Goal: Task Accomplishment & Management: Complete application form

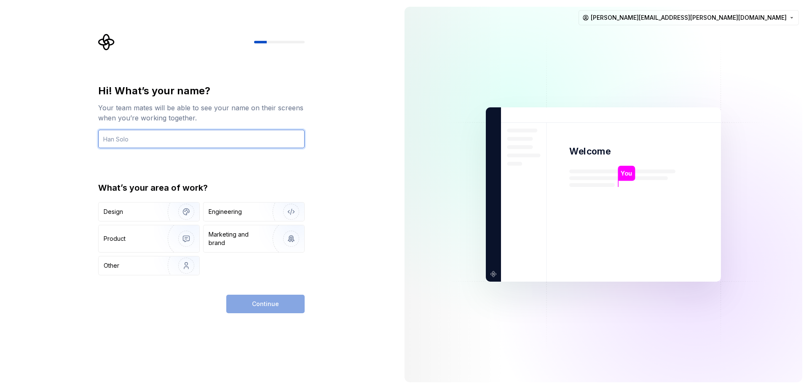
click at [180, 135] on input "text" at bounding box center [201, 139] width 206 height 19
type input "[PERSON_NAME]"
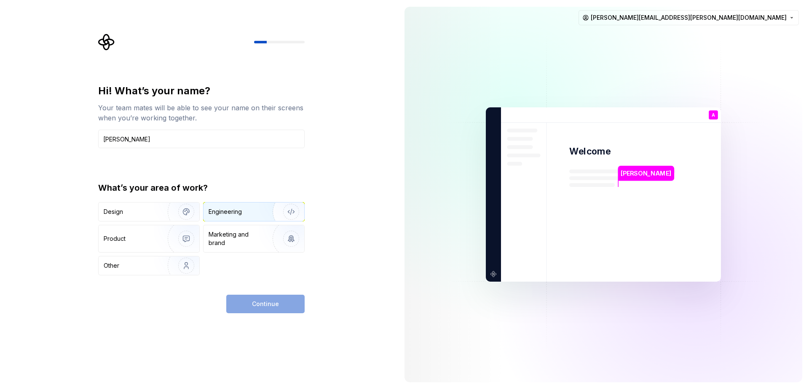
click at [252, 212] on div "Engineering" at bounding box center [242, 212] width 67 height 8
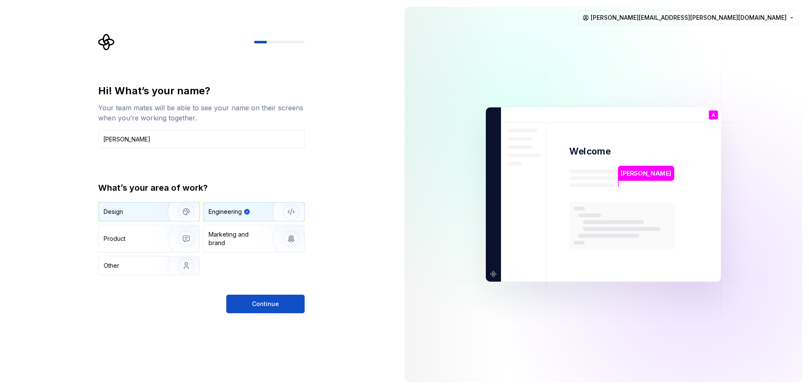
click at [187, 216] on img "button" at bounding box center [181, 212] width 54 height 56
click at [251, 221] on button "Engineering" at bounding box center [254, 211] width 102 height 19
click at [250, 307] on button "Continue" at bounding box center [265, 304] width 78 height 19
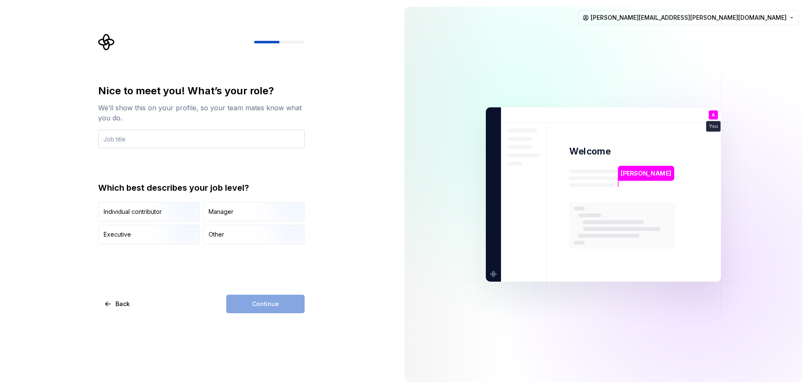
click at [234, 137] on input "text" at bounding box center [201, 139] width 206 height 19
type input "development"
click at [164, 211] on img "button" at bounding box center [179, 222] width 54 height 56
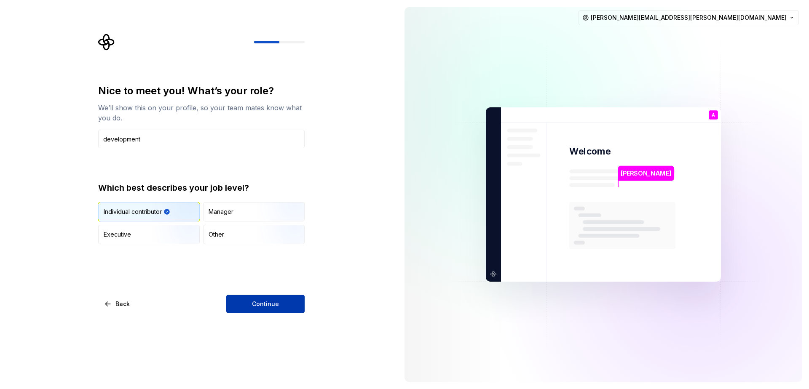
click at [264, 306] on span "Continue" at bounding box center [265, 304] width 27 height 8
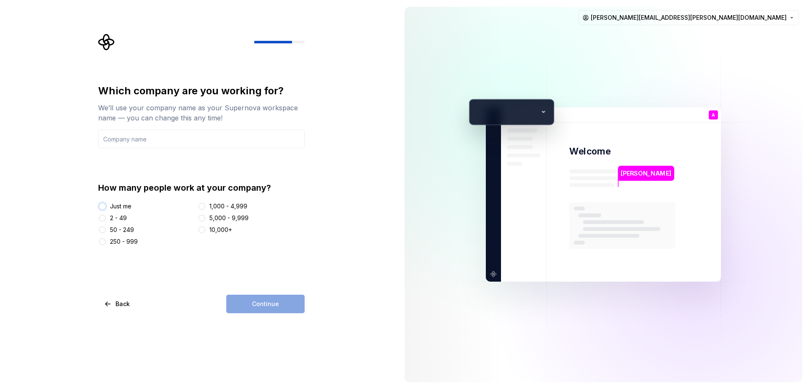
click at [101, 206] on button "Just me" at bounding box center [102, 206] width 7 height 7
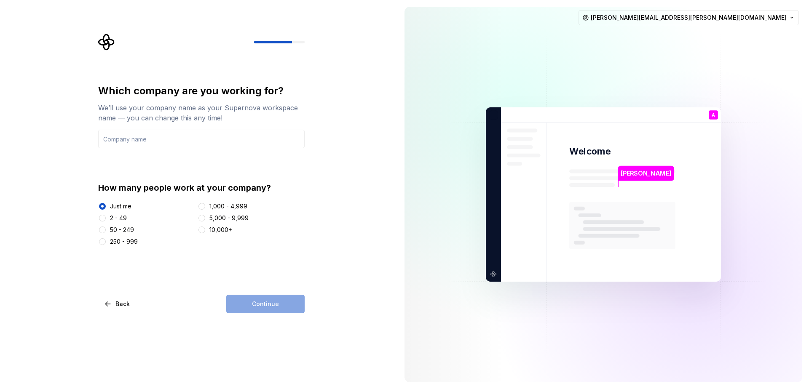
click at [257, 303] on div "Continue" at bounding box center [265, 304] width 78 height 19
click at [118, 221] on div "2 - 49" at bounding box center [118, 218] width 17 height 8
click at [106, 221] on button "2 - 49" at bounding box center [102, 218] width 7 height 7
click at [105, 208] on div at bounding box center [102, 206] width 8 height 8
click at [104, 205] on button "Just me" at bounding box center [102, 206] width 7 height 7
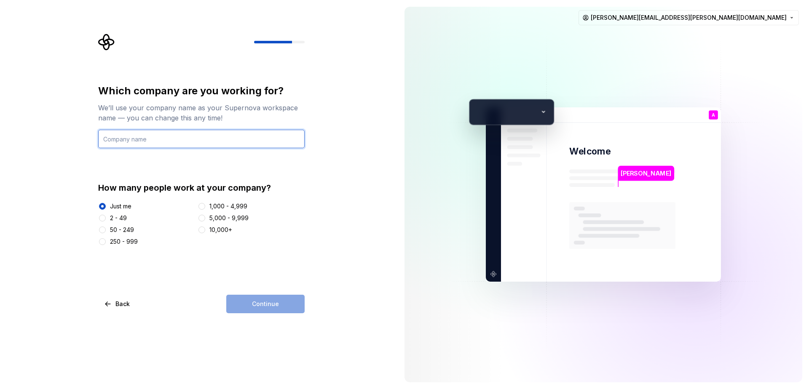
click at [177, 133] on input "text" at bounding box center [201, 139] width 206 height 19
type input "Aion"
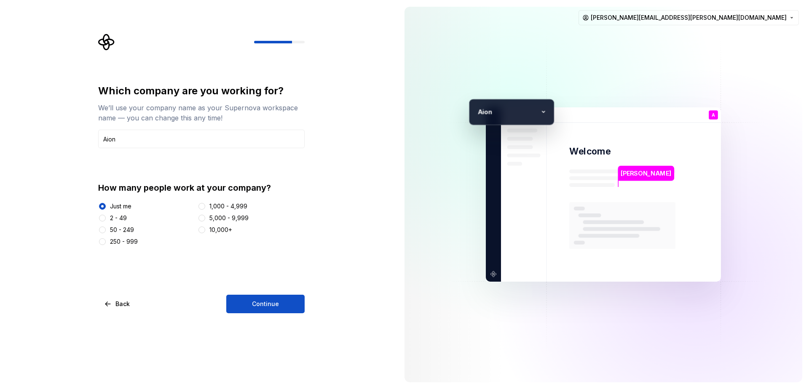
click at [299, 253] on div "Which company are you working for? We’ll use your company name as your Supernov…" at bounding box center [201, 198] width 206 height 229
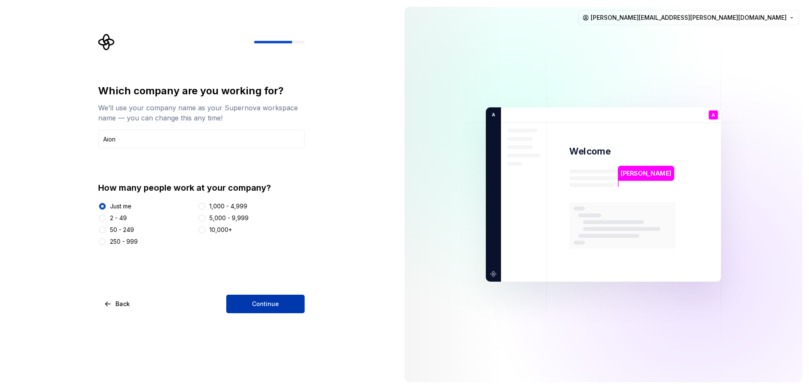
click at [287, 308] on button "Continue" at bounding box center [265, 304] width 78 height 19
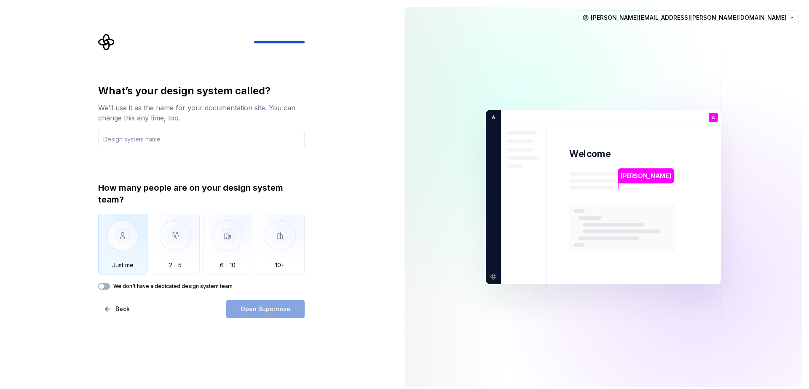
click at [116, 249] on img "button" at bounding box center [122, 242] width 49 height 56
click at [105, 288] on button "We don't have a dedicated design system team" at bounding box center [104, 286] width 12 height 7
click at [107, 286] on span "button" at bounding box center [106, 286] width 5 height 5
click at [129, 258] on img "button" at bounding box center [122, 242] width 49 height 56
click at [161, 142] on input "text" at bounding box center [201, 139] width 206 height 19
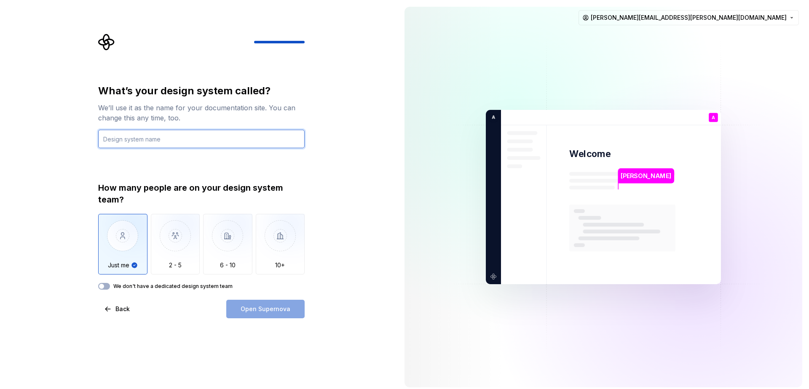
click at [231, 145] on input "text" at bounding box center [201, 139] width 206 height 19
click at [253, 145] on input "text" at bounding box center [201, 139] width 206 height 19
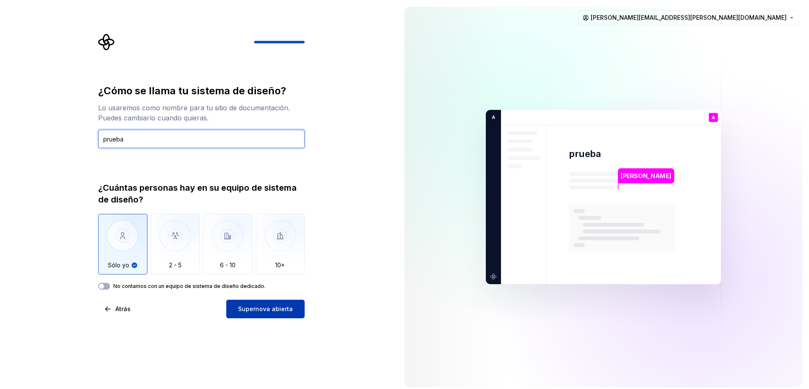
type input "prueba"
click at [265, 309] on font "Supernova abierta" at bounding box center [265, 308] width 55 height 7
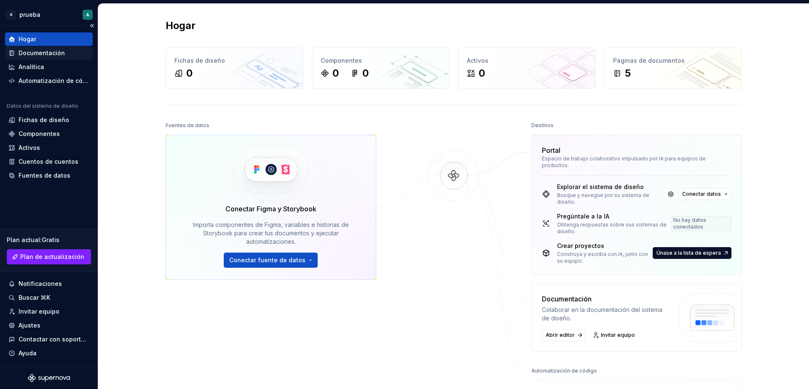
click at [63, 54] on div "Documentación" at bounding box center [48, 53] width 81 height 8
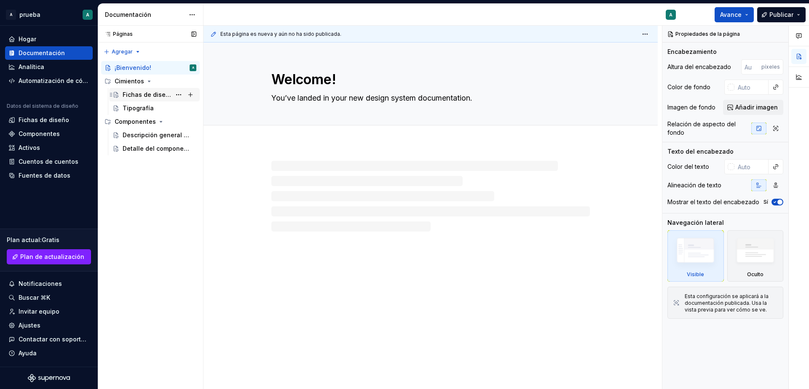
click at [148, 94] on font "Fichas de diseño" at bounding box center [148, 94] width 51 height 7
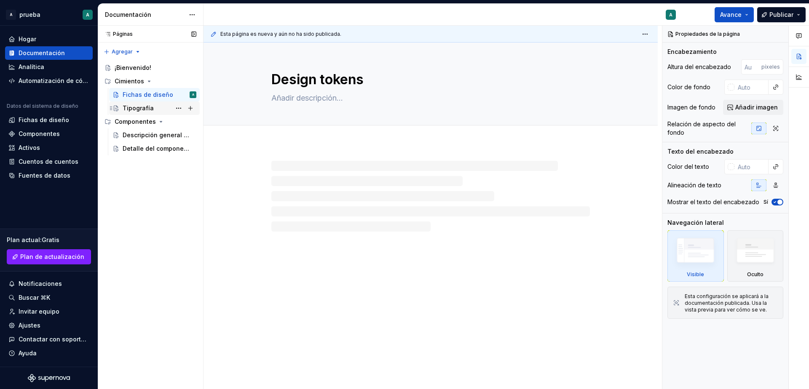
click at [140, 107] on font "Tipografía" at bounding box center [138, 107] width 31 height 7
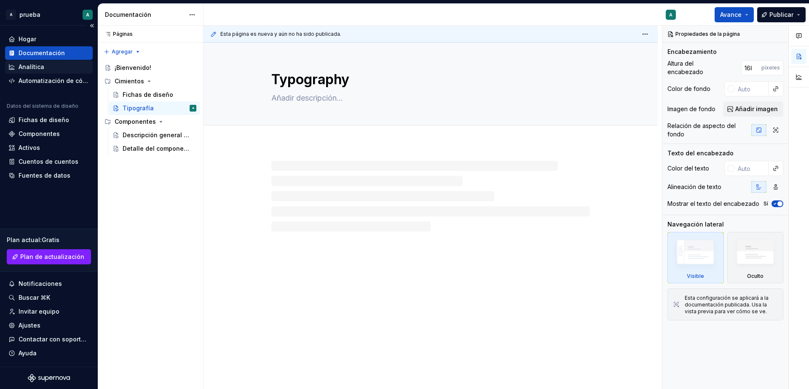
click at [40, 67] on font "Analítica" at bounding box center [32, 66] width 26 height 7
type textarea "*"
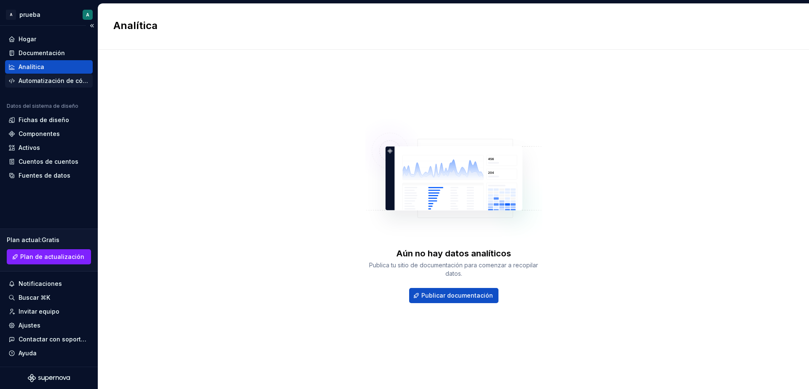
click at [53, 82] on font "Automatización de código" at bounding box center [57, 80] width 77 height 7
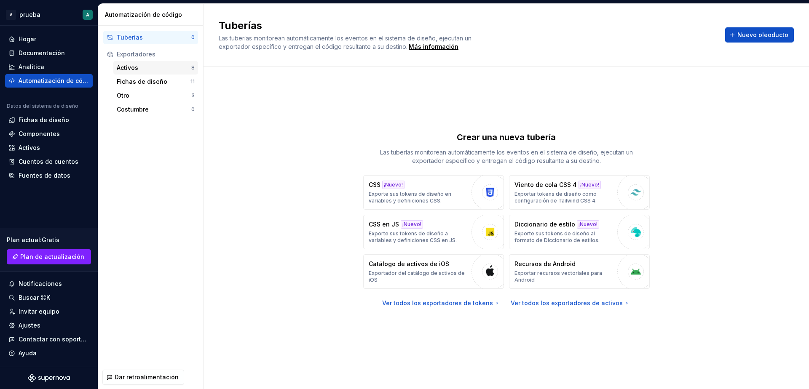
click at [136, 65] on font "Activos" at bounding box center [127, 67] width 21 height 7
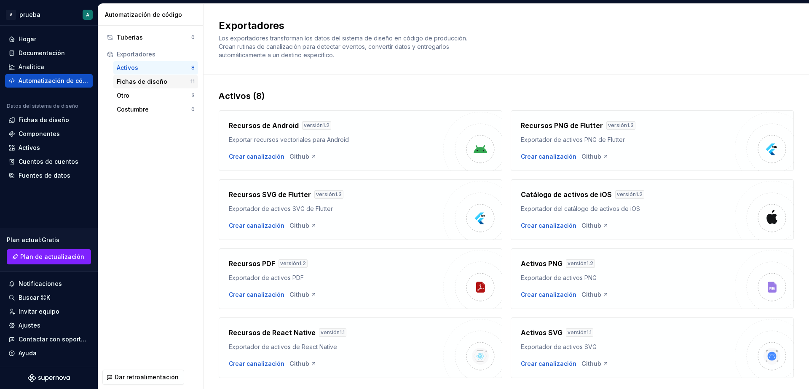
click at [139, 86] on font "Fichas de diseño" at bounding box center [142, 82] width 51 height 8
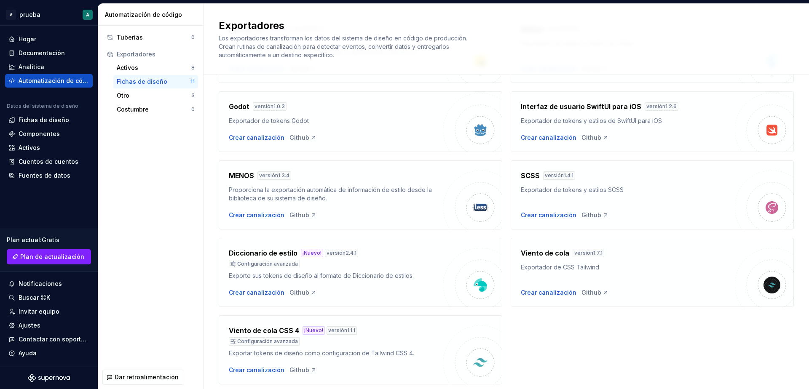
scroll to position [201, 0]
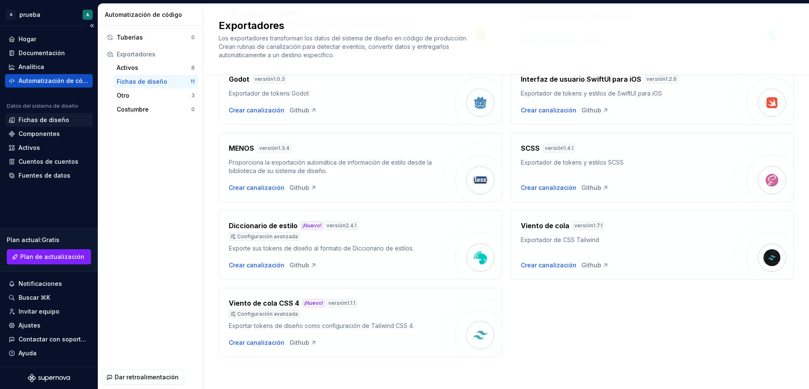
click at [52, 124] on div "Fichas de diseño" at bounding box center [49, 119] width 88 height 13
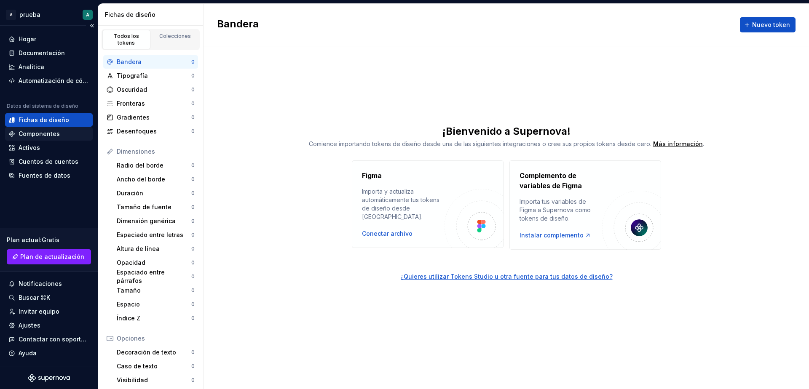
click at [64, 136] on div "Componentes" at bounding box center [48, 134] width 81 height 8
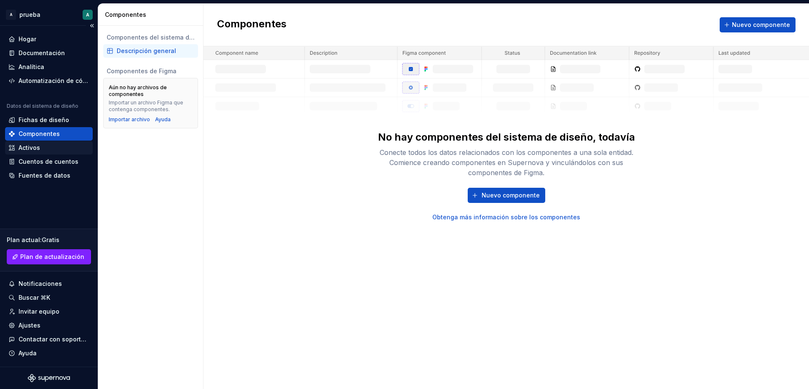
click at [59, 153] on div "Activos" at bounding box center [49, 147] width 88 height 13
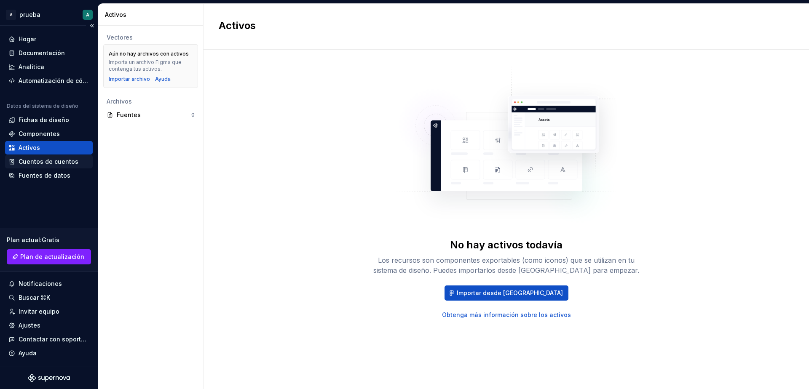
click at [51, 163] on font "Cuentos de cuentos" at bounding box center [49, 161] width 60 height 7
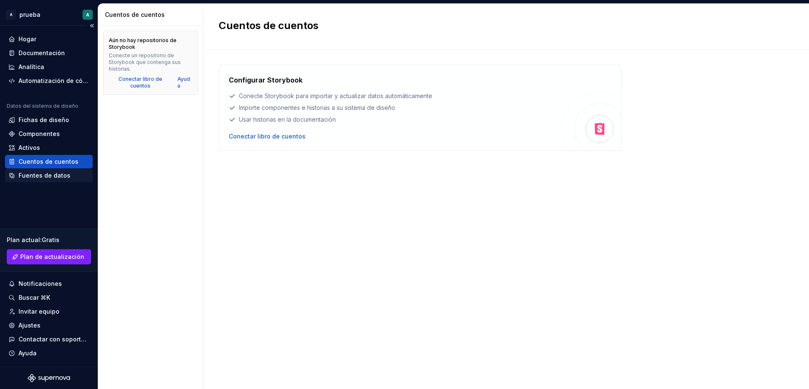
click at [45, 181] on div "Fuentes de datos" at bounding box center [49, 175] width 88 height 13
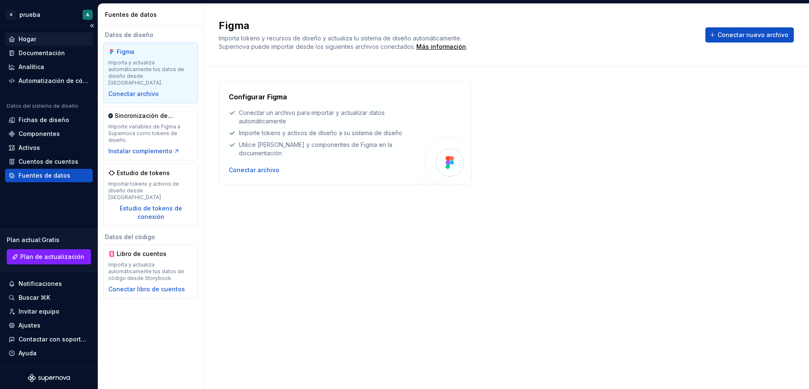
click at [35, 38] on font "Hogar" at bounding box center [28, 38] width 18 height 7
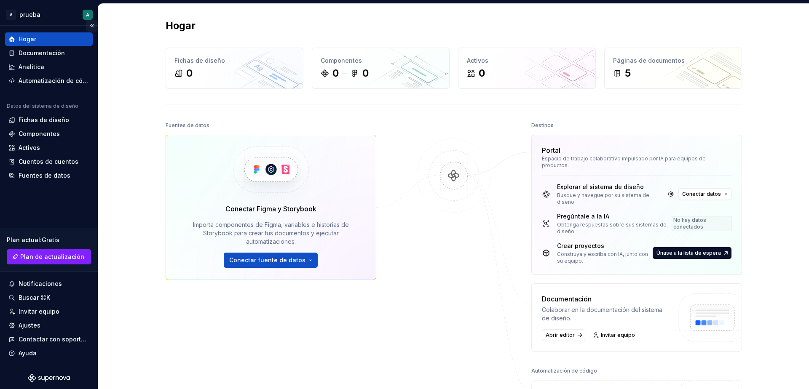
click at [91, 26] on button "Contraer la barra lateral" at bounding box center [92, 26] width 12 height 12
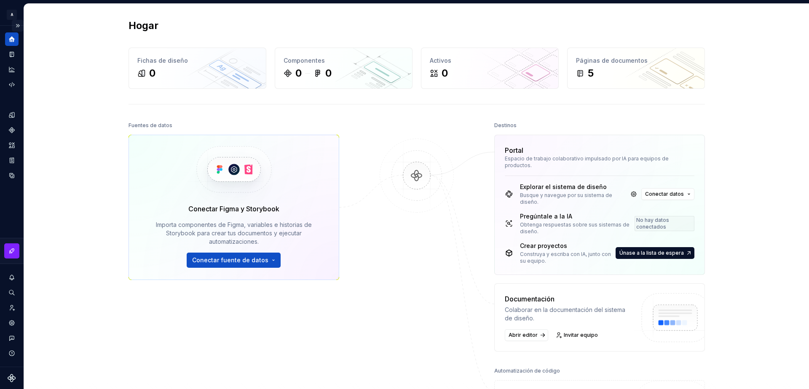
click at [21, 27] on button "Expand sidebar" at bounding box center [18, 26] width 12 height 12
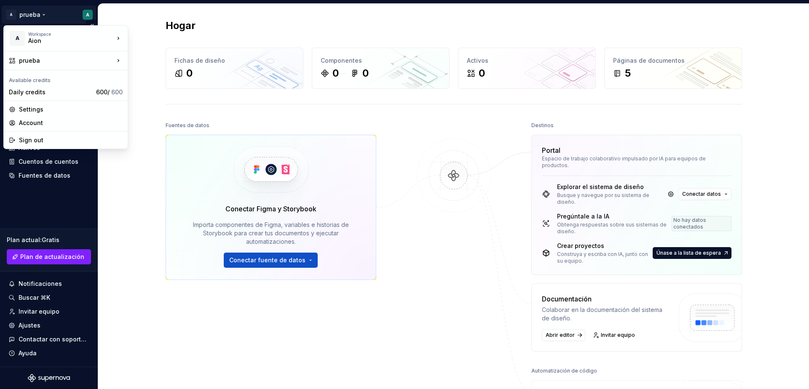
click at [45, 12] on html "Texto original Valora esta traducción Tu opinión servirá para ayudar a mejorar …" at bounding box center [404, 194] width 809 height 389
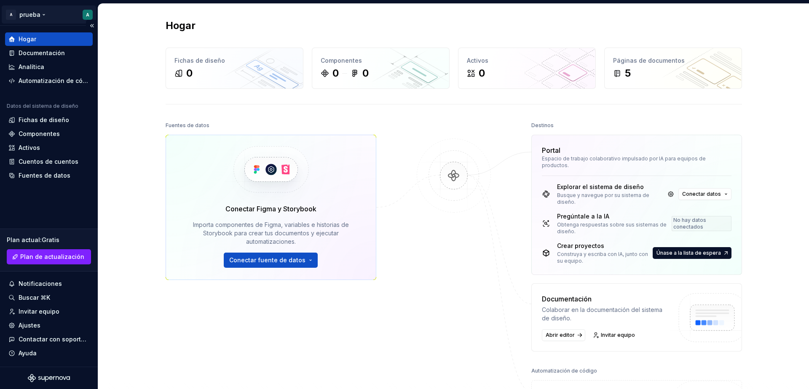
click at [45, 12] on html "Texto original Valora esta traducción Tu opinión servirá para ayudar a mejorar …" at bounding box center [404, 194] width 809 height 389
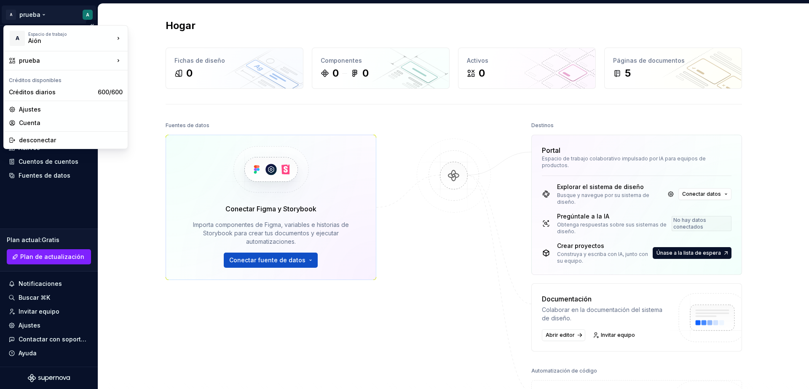
click at [45, 12] on html "Texto original Valora esta traducción Tu opinión servirá para ayudar a mejorar …" at bounding box center [404, 194] width 809 height 389
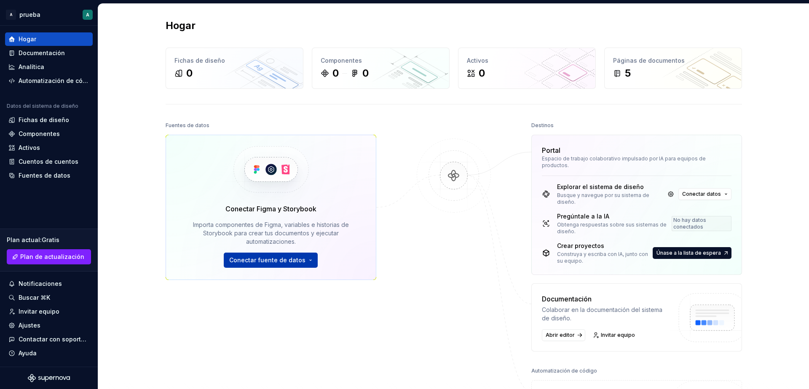
click at [309, 260] on button "Conectar fuente de datos" at bounding box center [271, 260] width 94 height 15
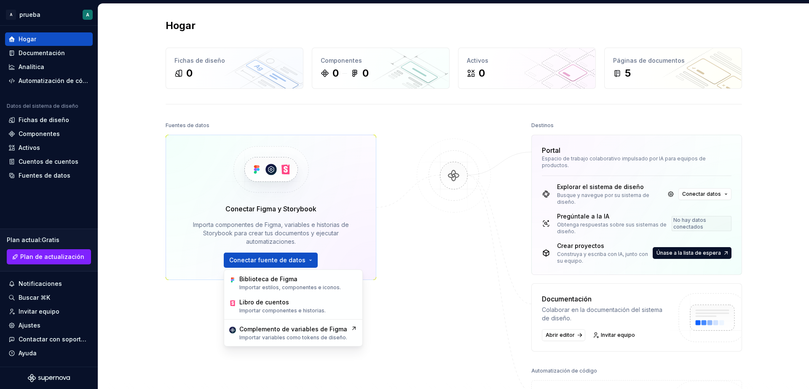
click at [352, 260] on div "Conectar Figma y Storybook Importa componentes de Figma, variables e historias …" at bounding box center [271, 236] width 186 height 64
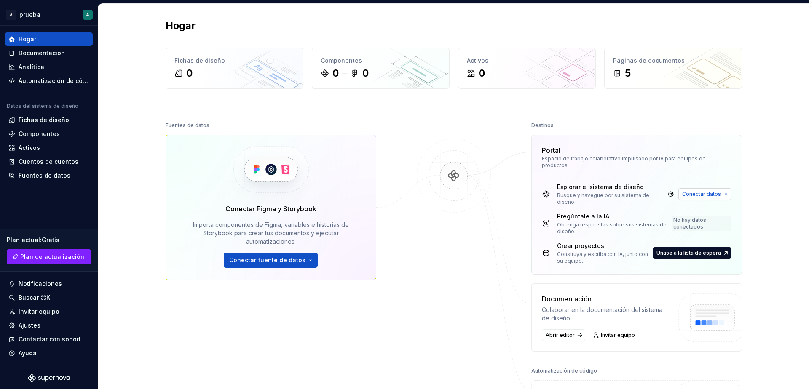
click at [720, 188] on button "Conectar datos" at bounding box center [704, 194] width 53 height 12
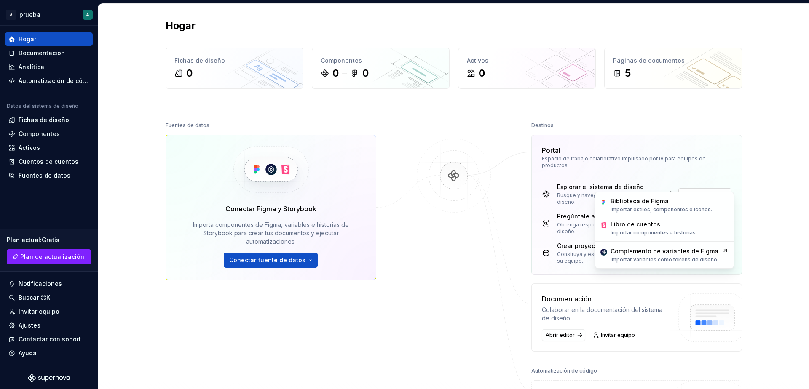
click at [720, 188] on button "Conectar datos" at bounding box center [704, 194] width 53 height 12
